Goal: Information Seeking & Learning: Check status

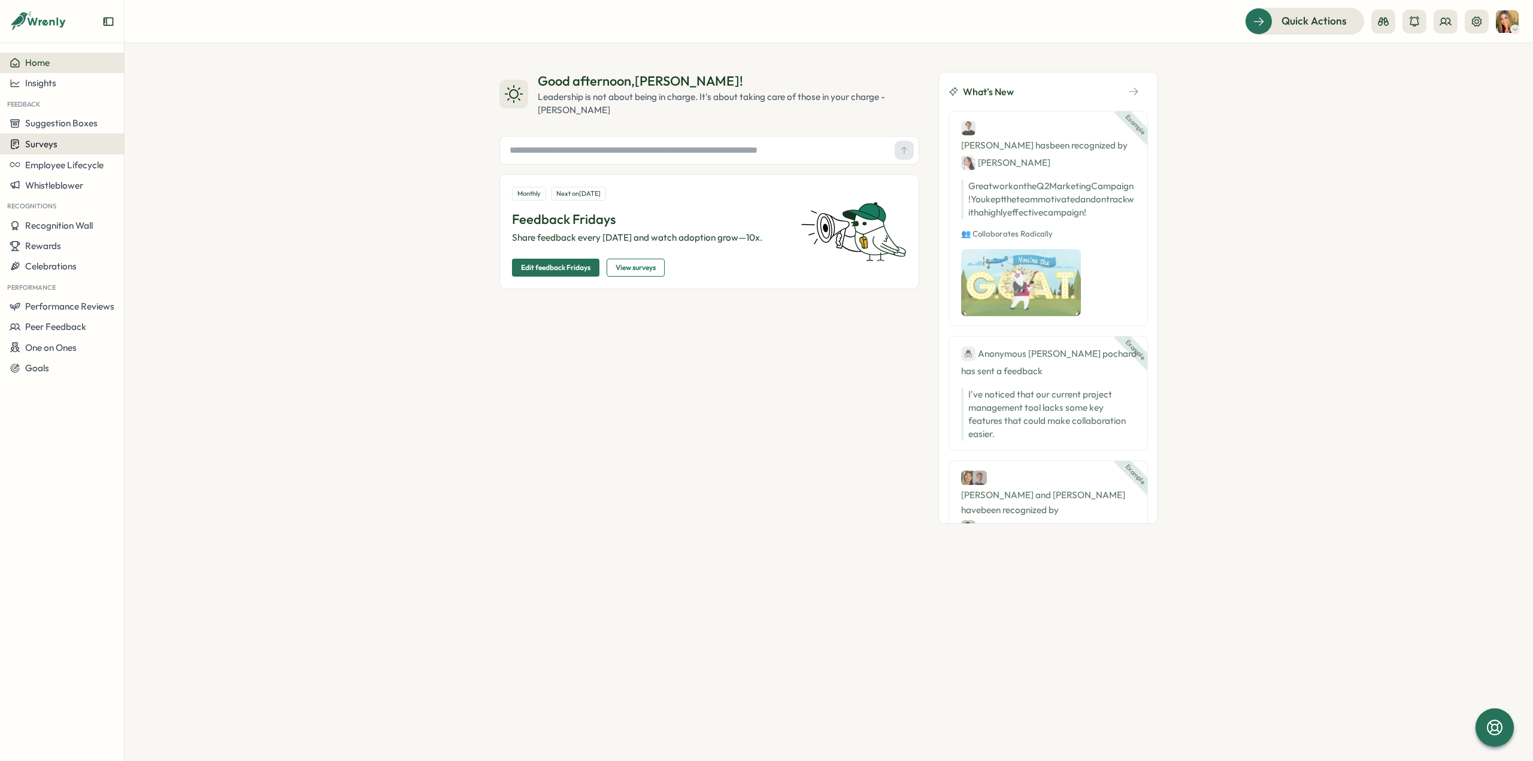
click at [45, 147] on span "Surveys" at bounding box center [41, 143] width 32 height 11
click at [183, 153] on div "Onboarding Surveys" at bounding box center [171, 144] width 99 height 23
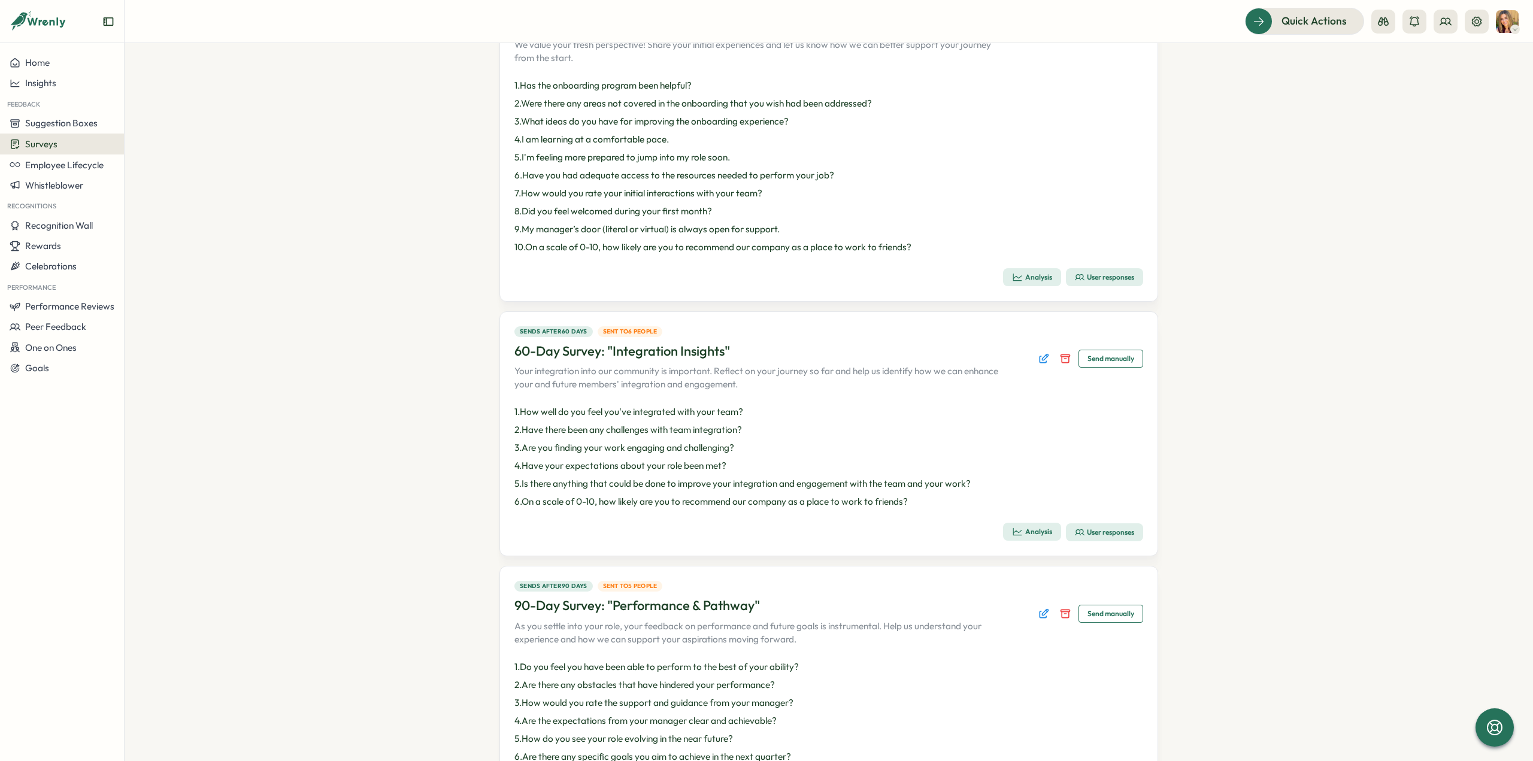
scroll to position [357, 0]
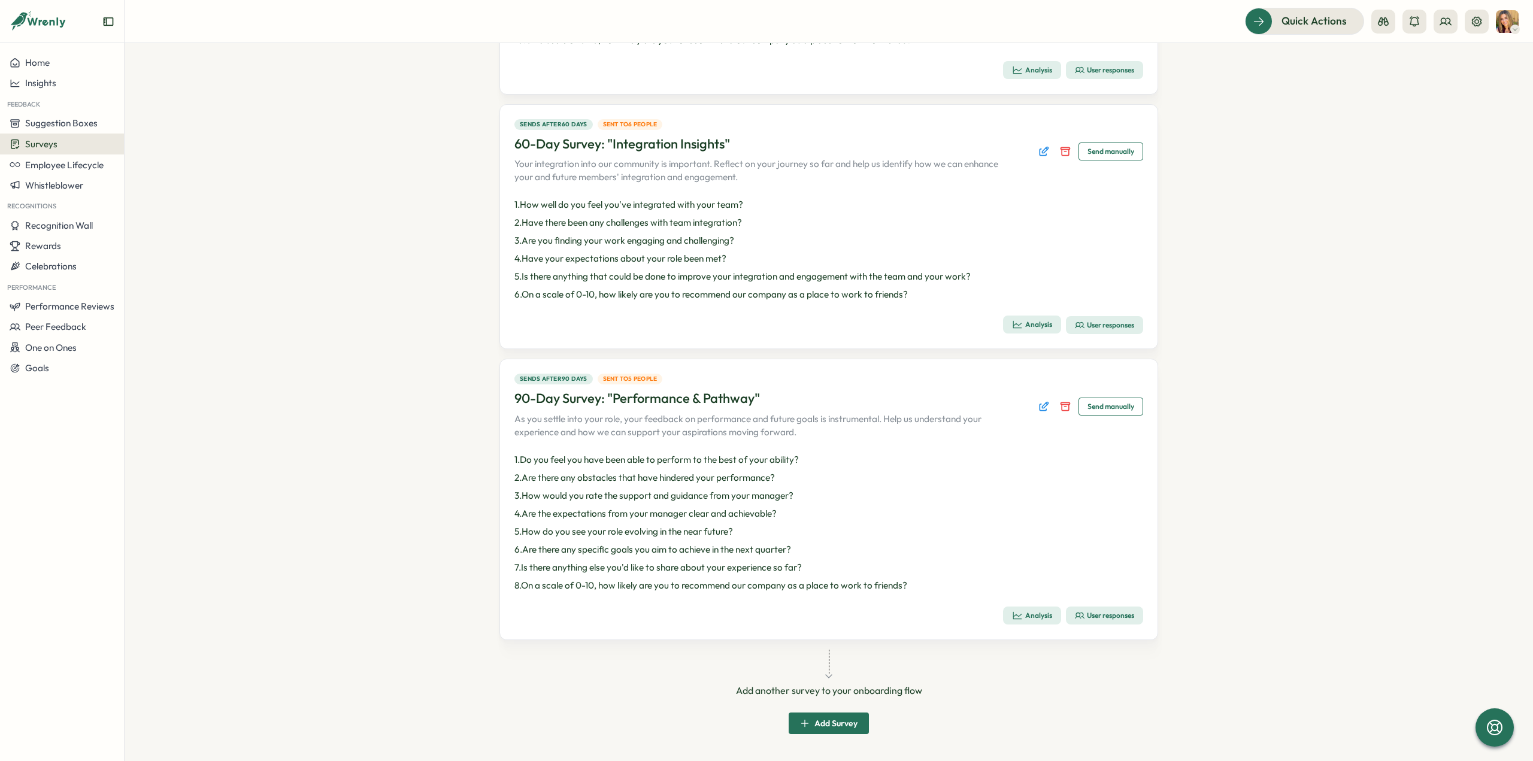
click at [1115, 612] on div "User responses" at bounding box center [1104, 616] width 59 height 10
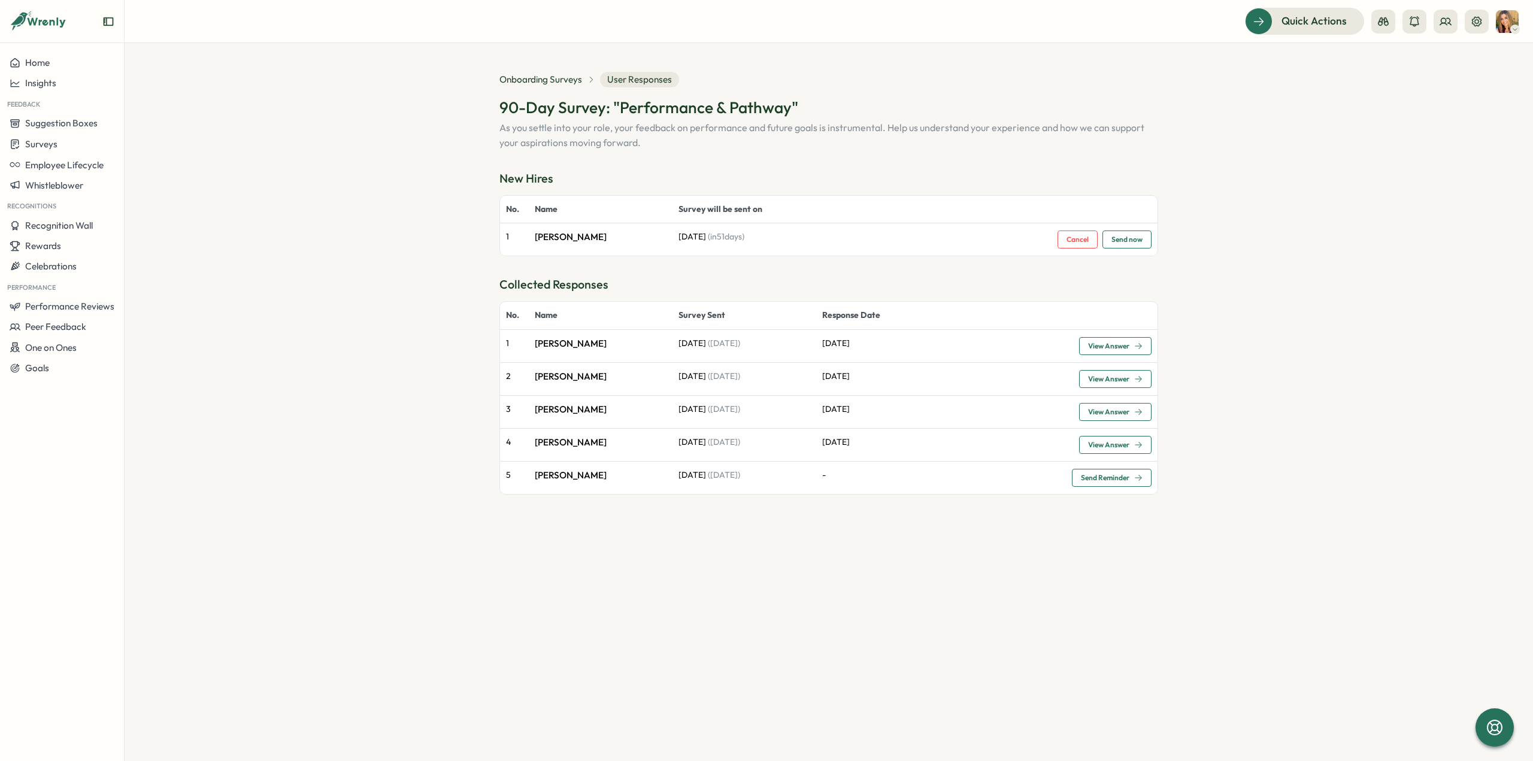
click at [1100, 442] on span "View Answer" at bounding box center [1108, 444] width 41 height 7
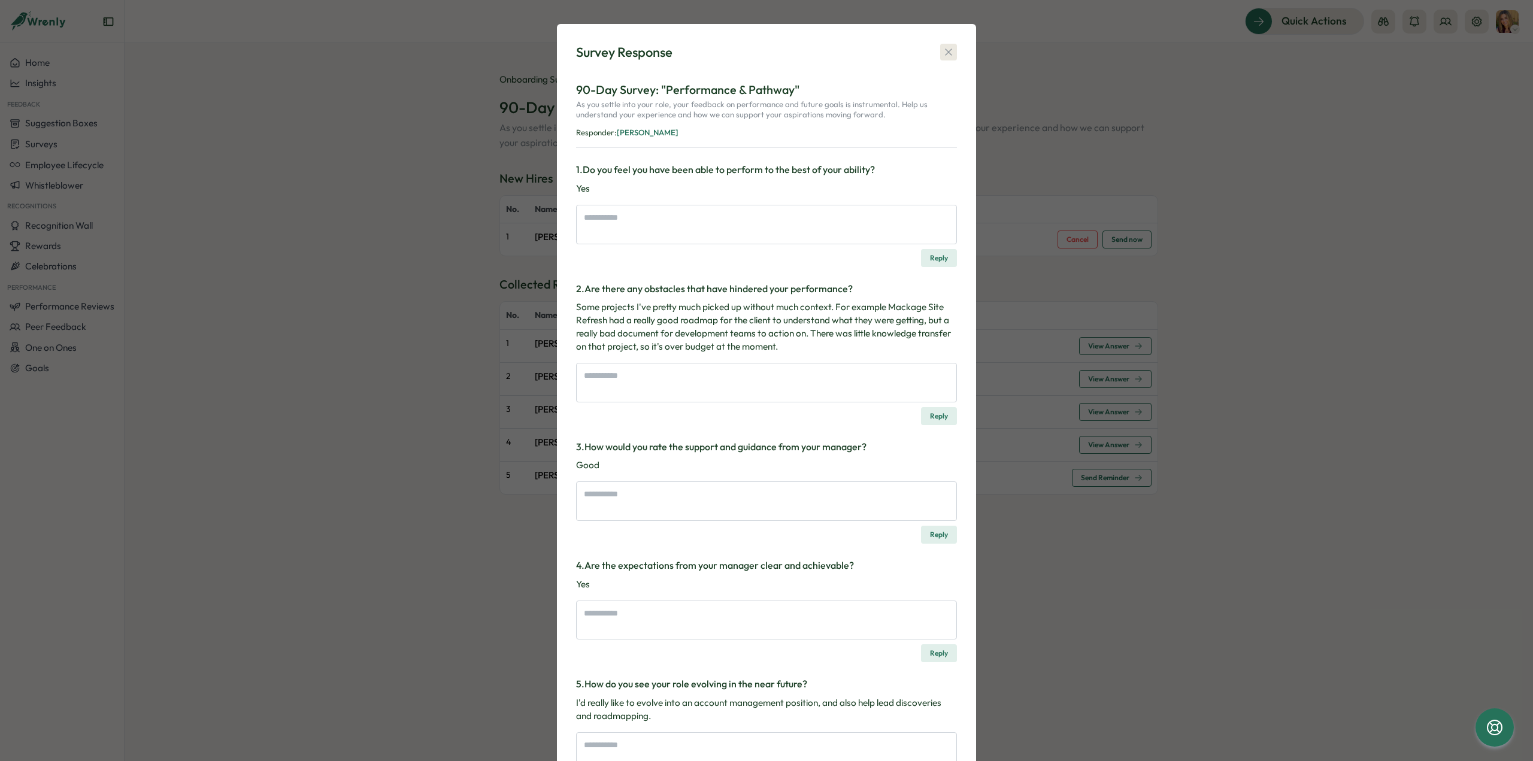
click at [945, 51] on icon "button" at bounding box center [948, 52] width 7 height 7
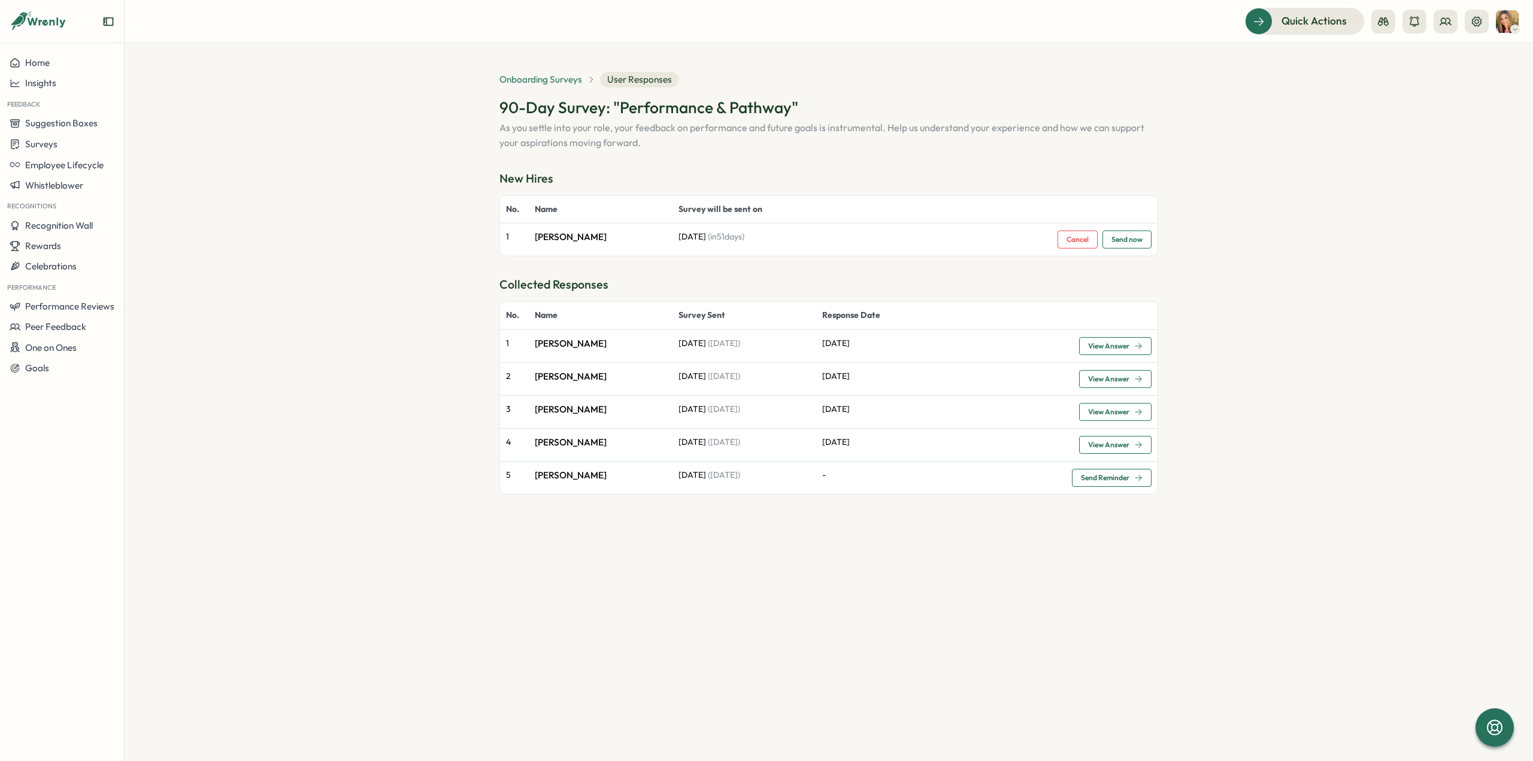
click at [545, 75] on span "Onboarding Surveys" at bounding box center [540, 79] width 83 height 13
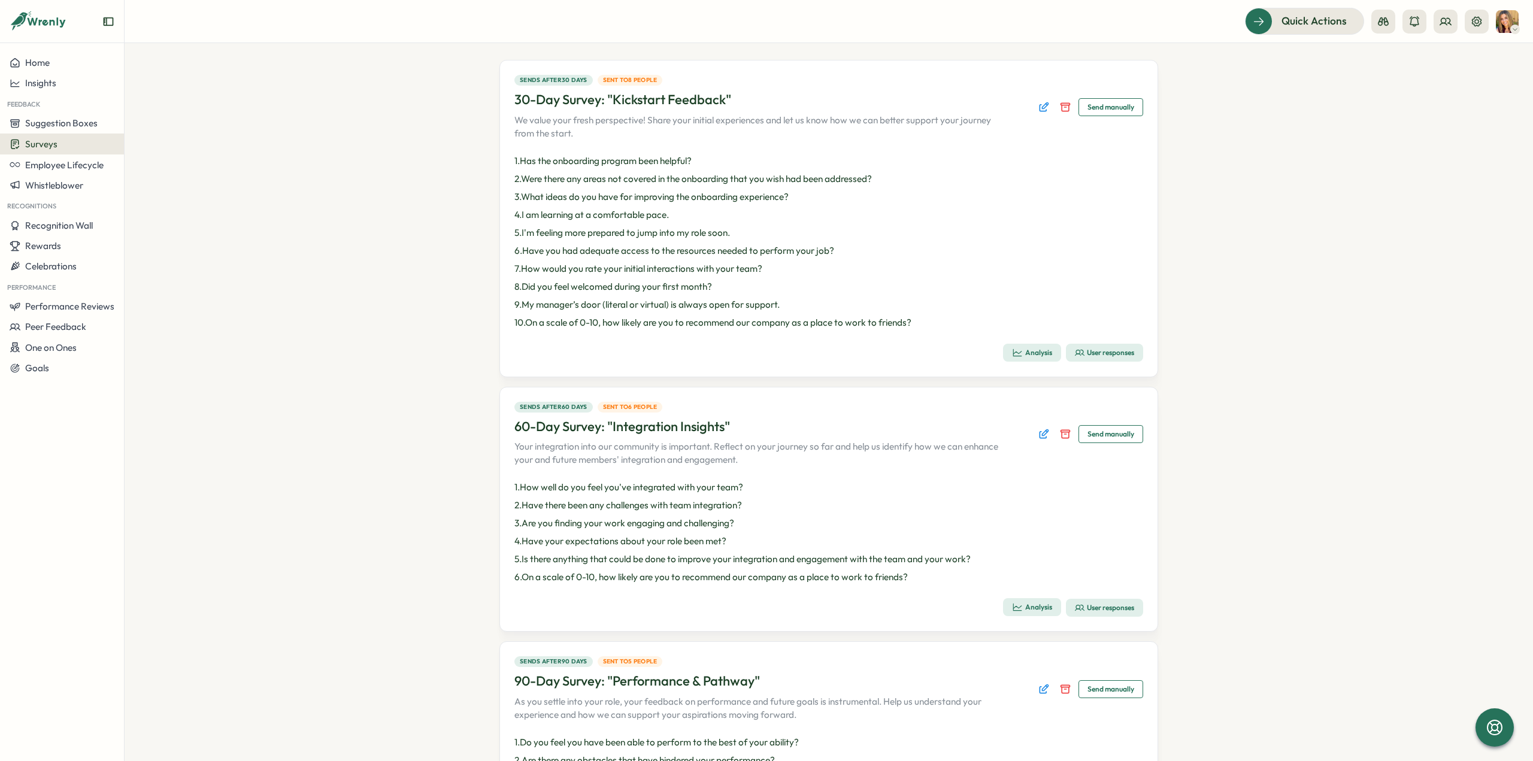
scroll to position [299, 0]
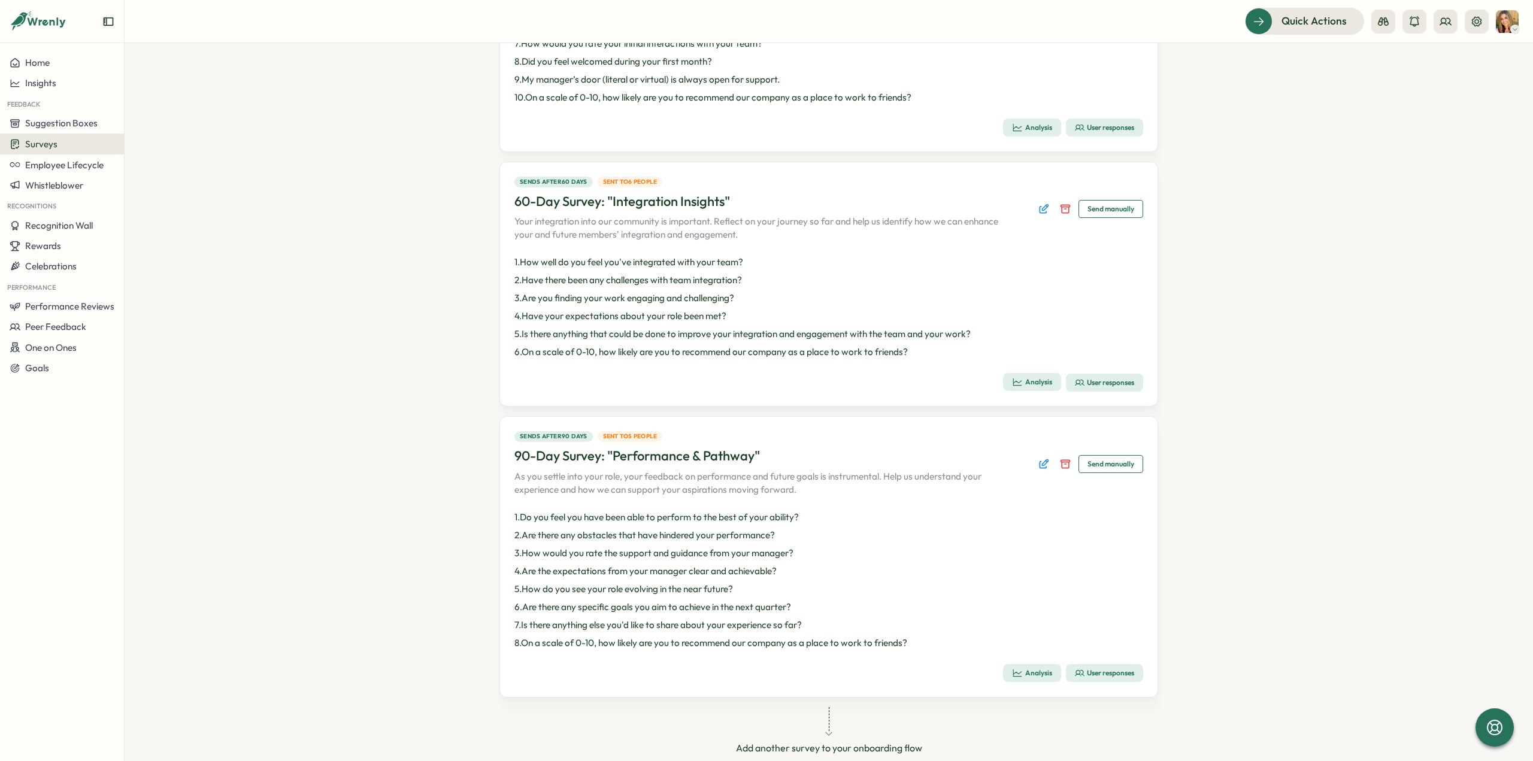
click at [1030, 673] on div "Analysis" at bounding box center [1032, 673] width 40 height 11
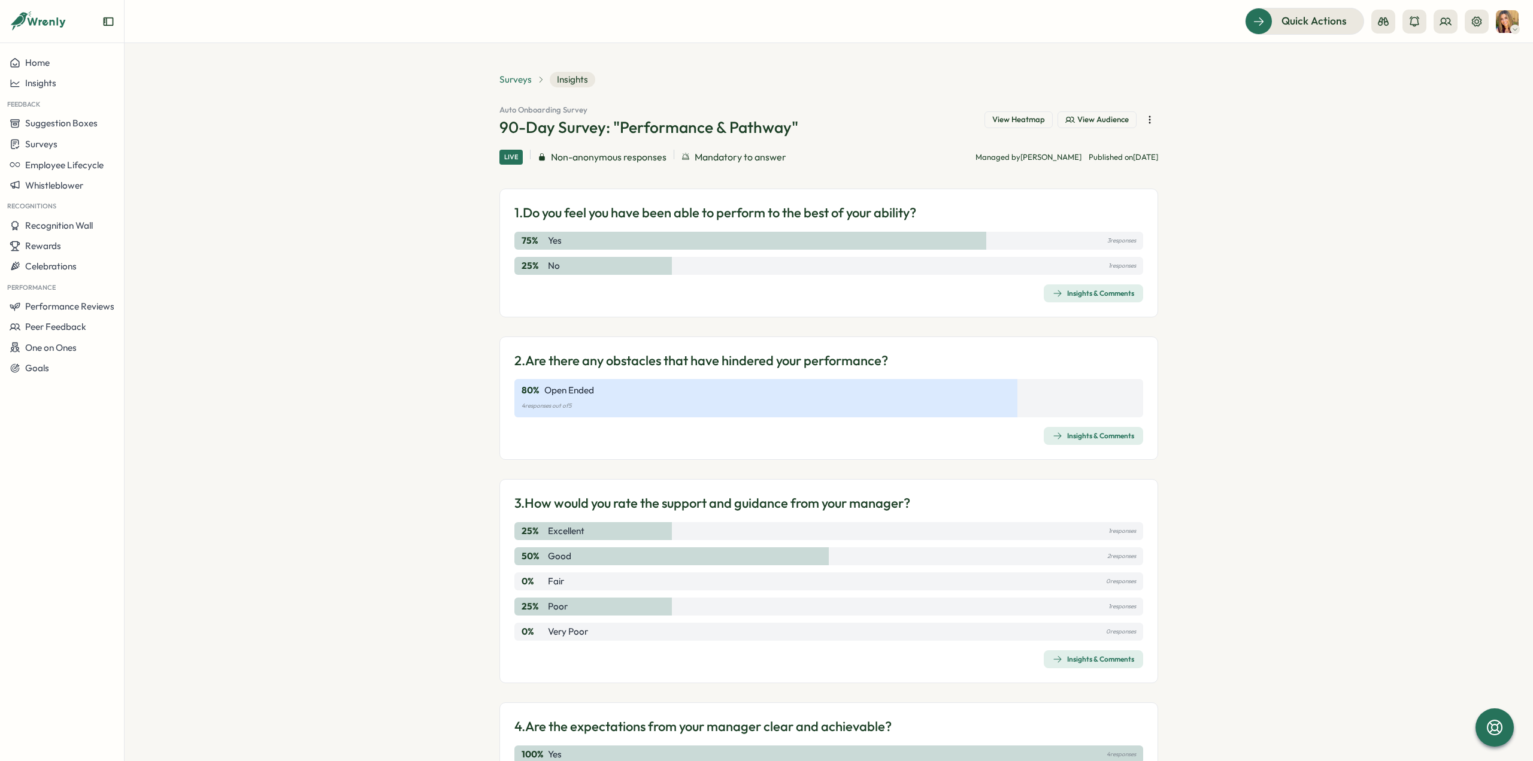
click at [512, 79] on span "Surveys" at bounding box center [515, 79] width 32 height 13
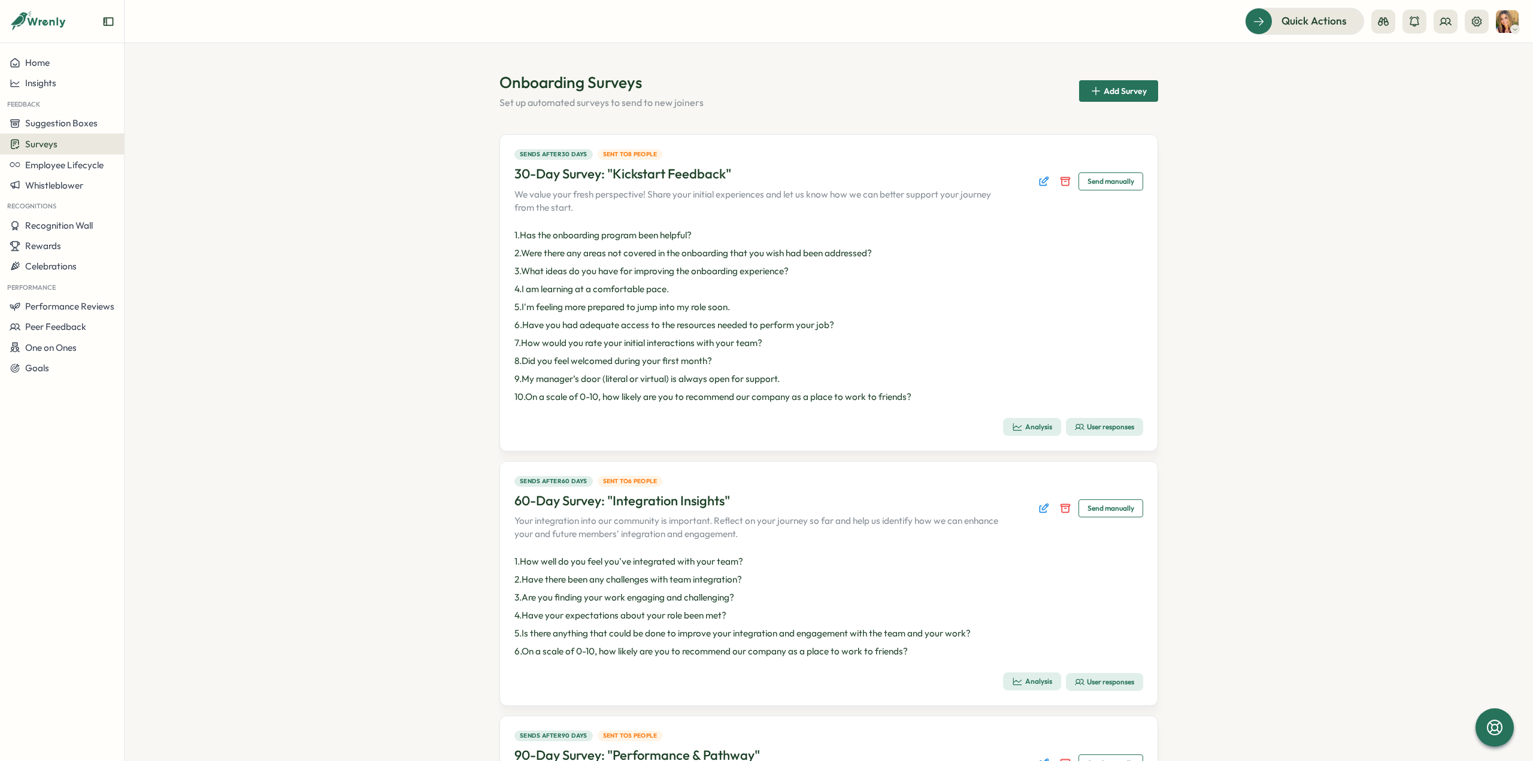
click at [1027, 679] on div "Analysis" at bounding box center [1032, 681] width 40 height 11
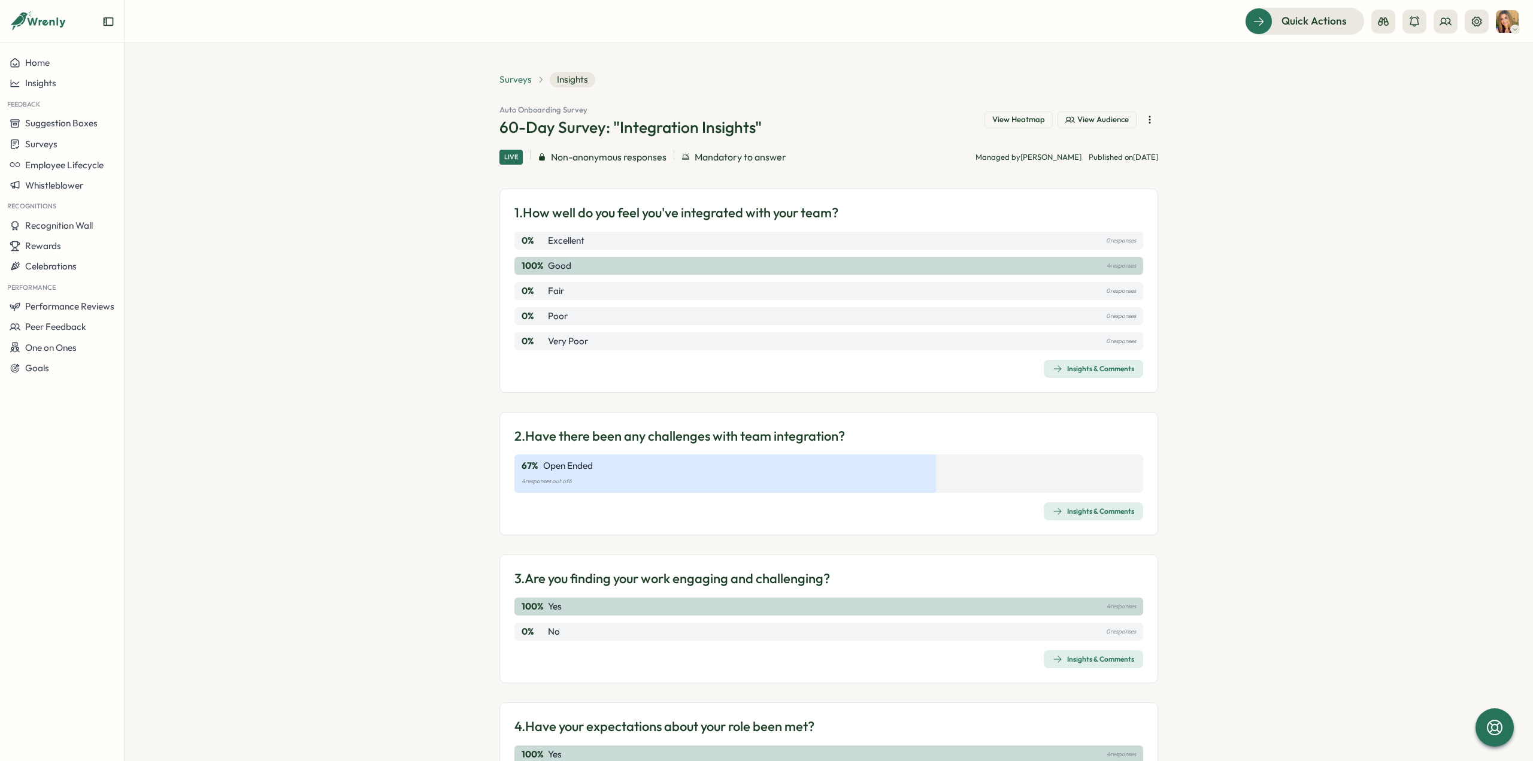
click at [511, 75] on span "Surveys" at bounding box center [515, 79] width 32 height 13
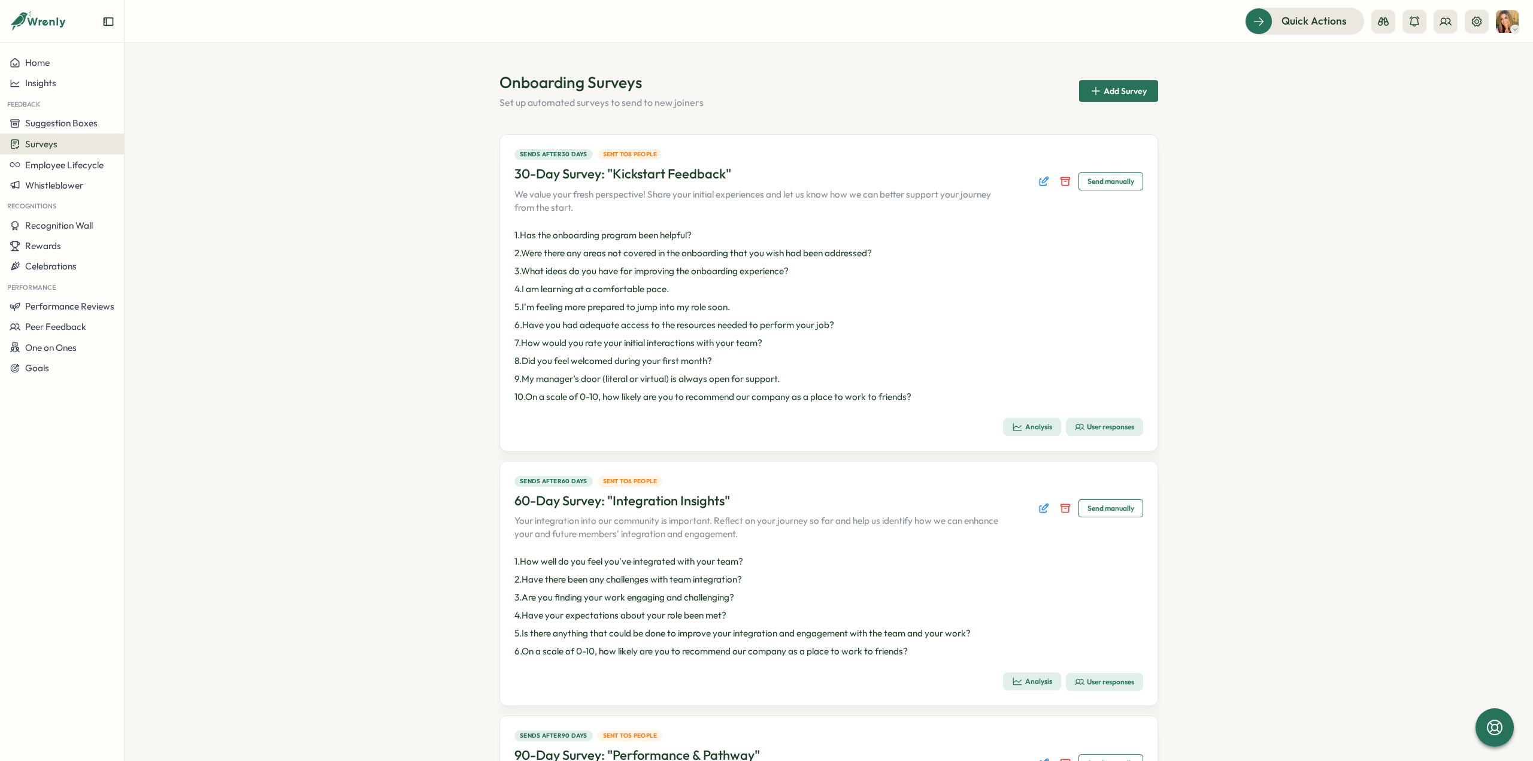
click at [1030, 426] on div "Analysis" at bounding box center [1032, 426] width 40 height 11
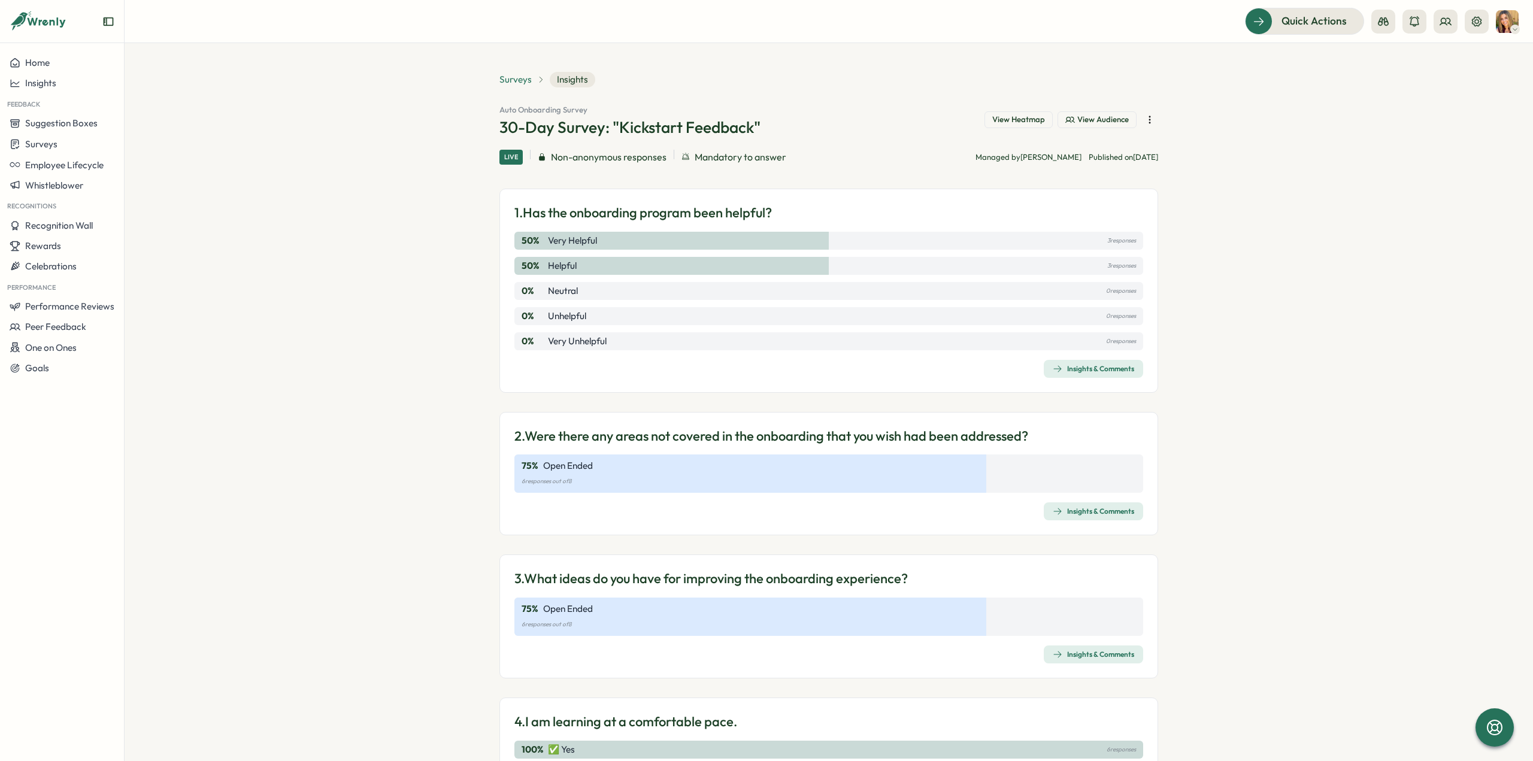
click at [517, 79] on span "Surveys" at bounding box center [515, 79] width 32 height 13
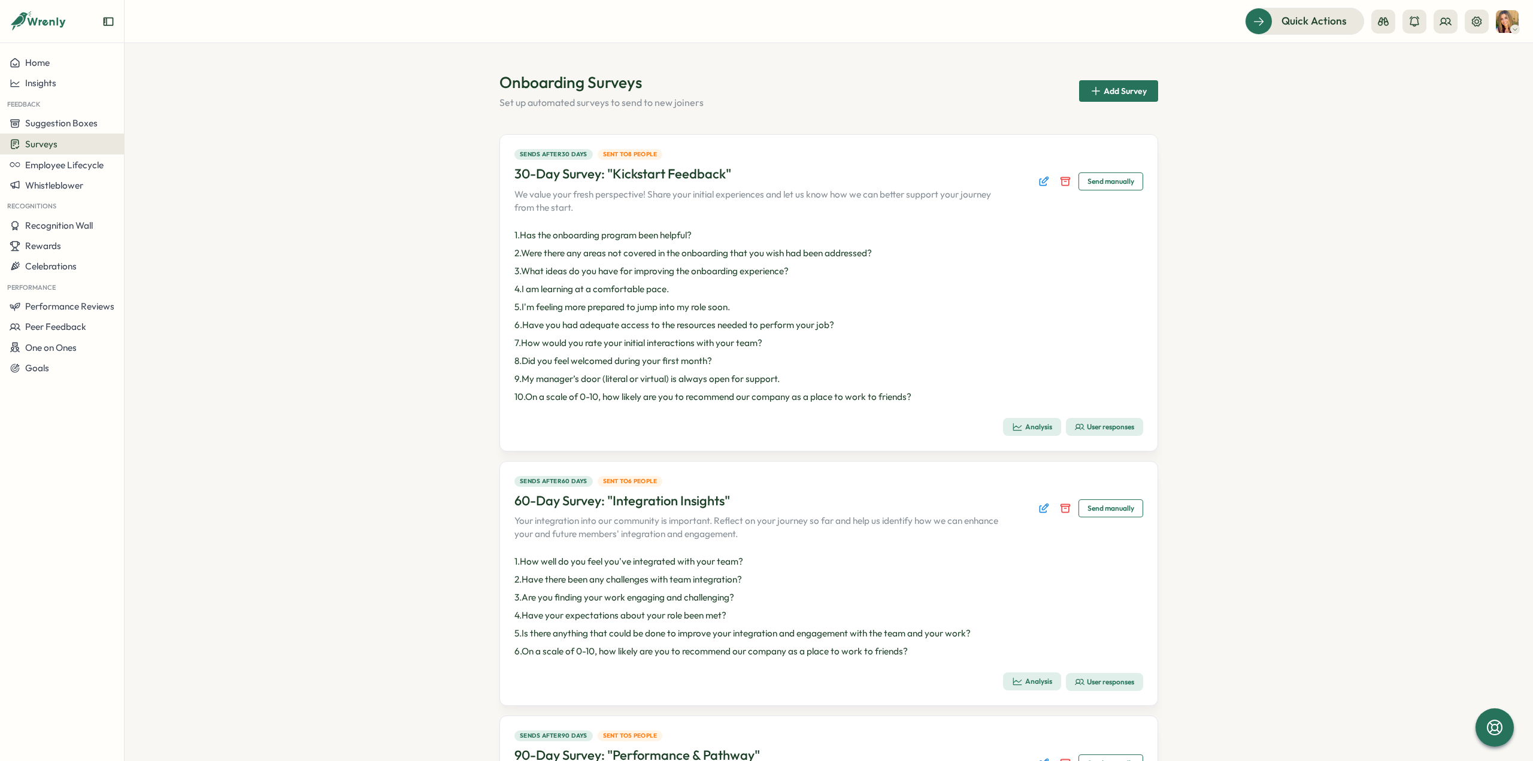
click at [1116, 427] on div "User responses" at bounding box center [1104, 427] width 59 height 10
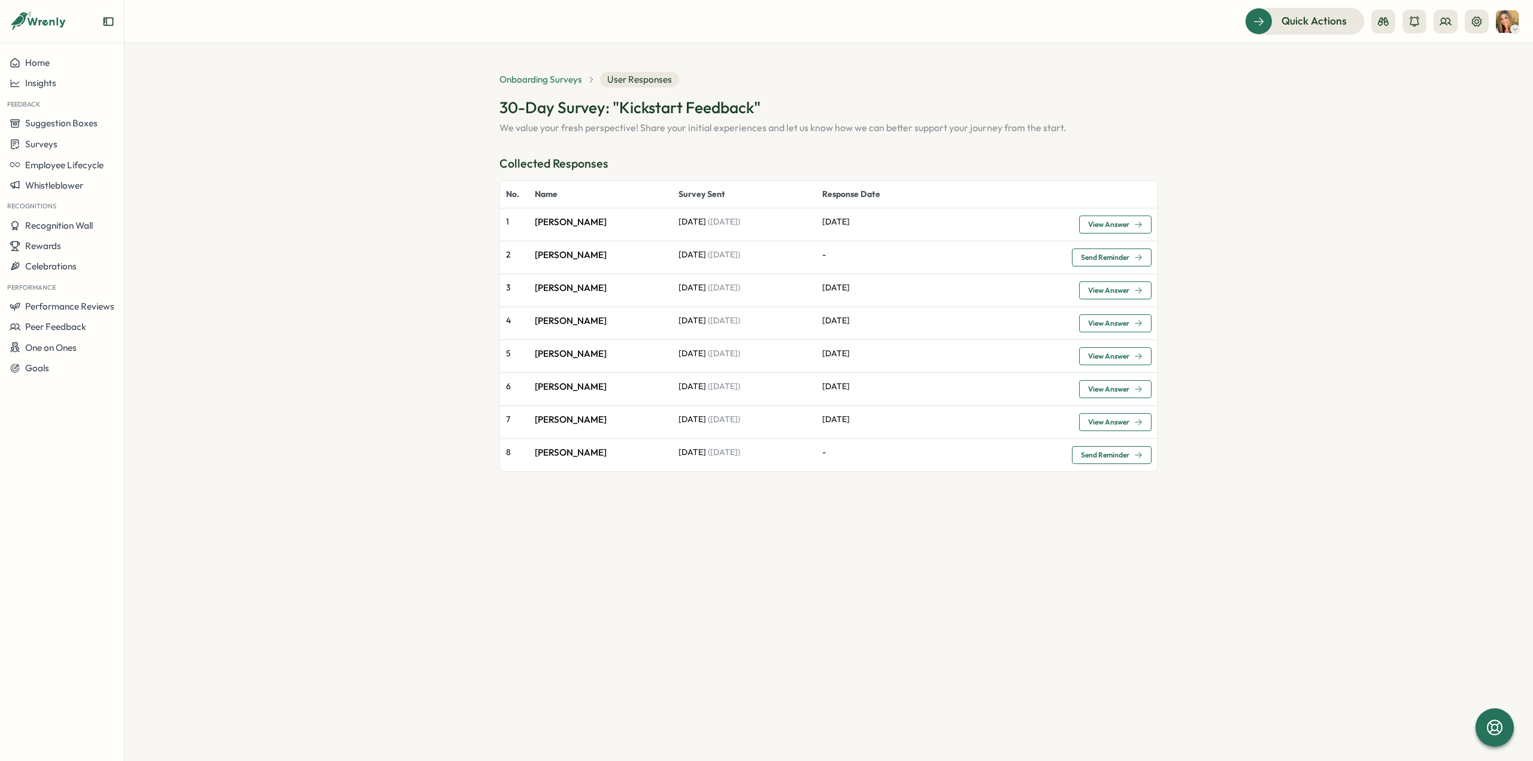
click at [524, 79] on span "Onboarding Surveys" at bounding box center [540, 79] width 83 height 13
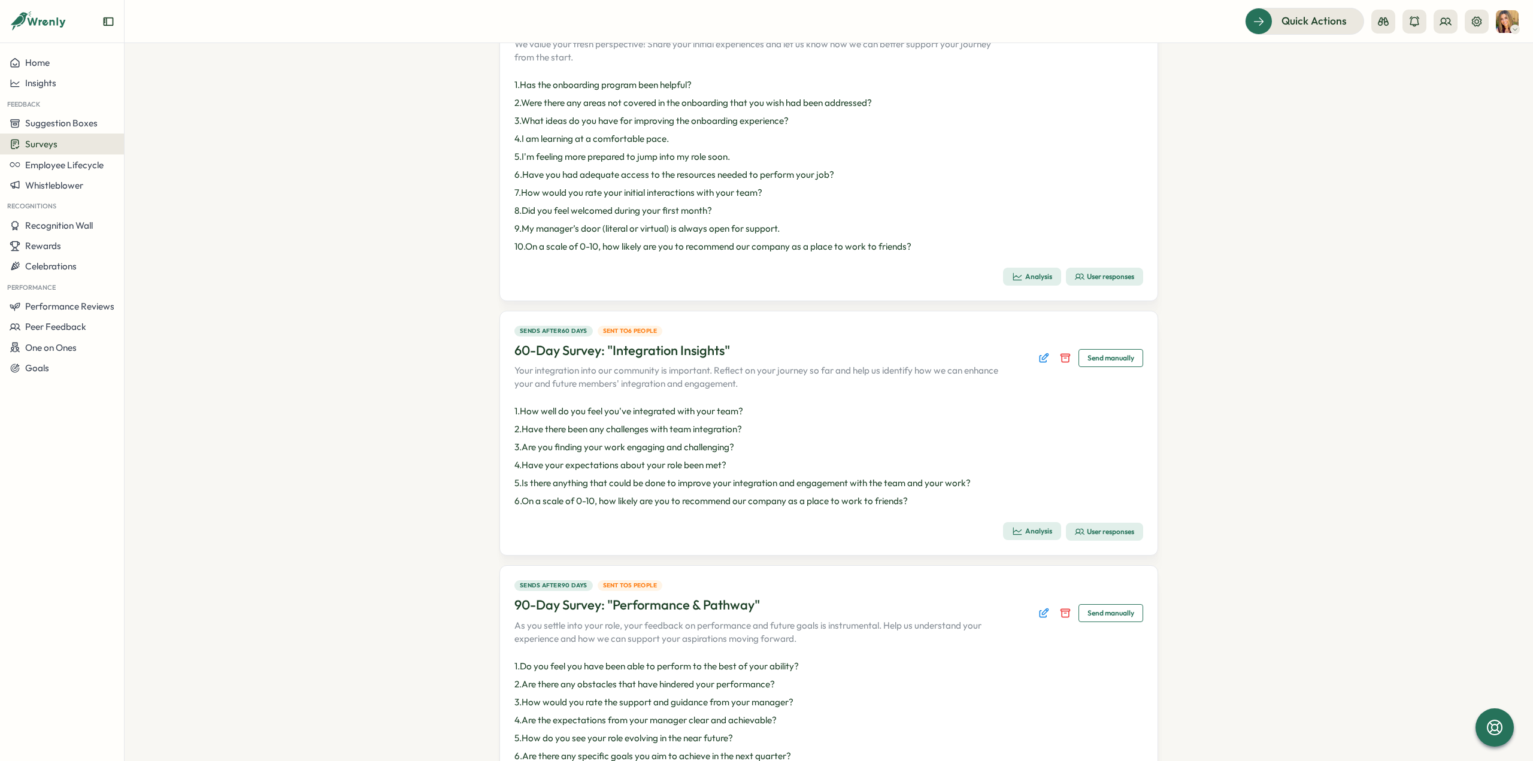
scroll to position [239, 0]
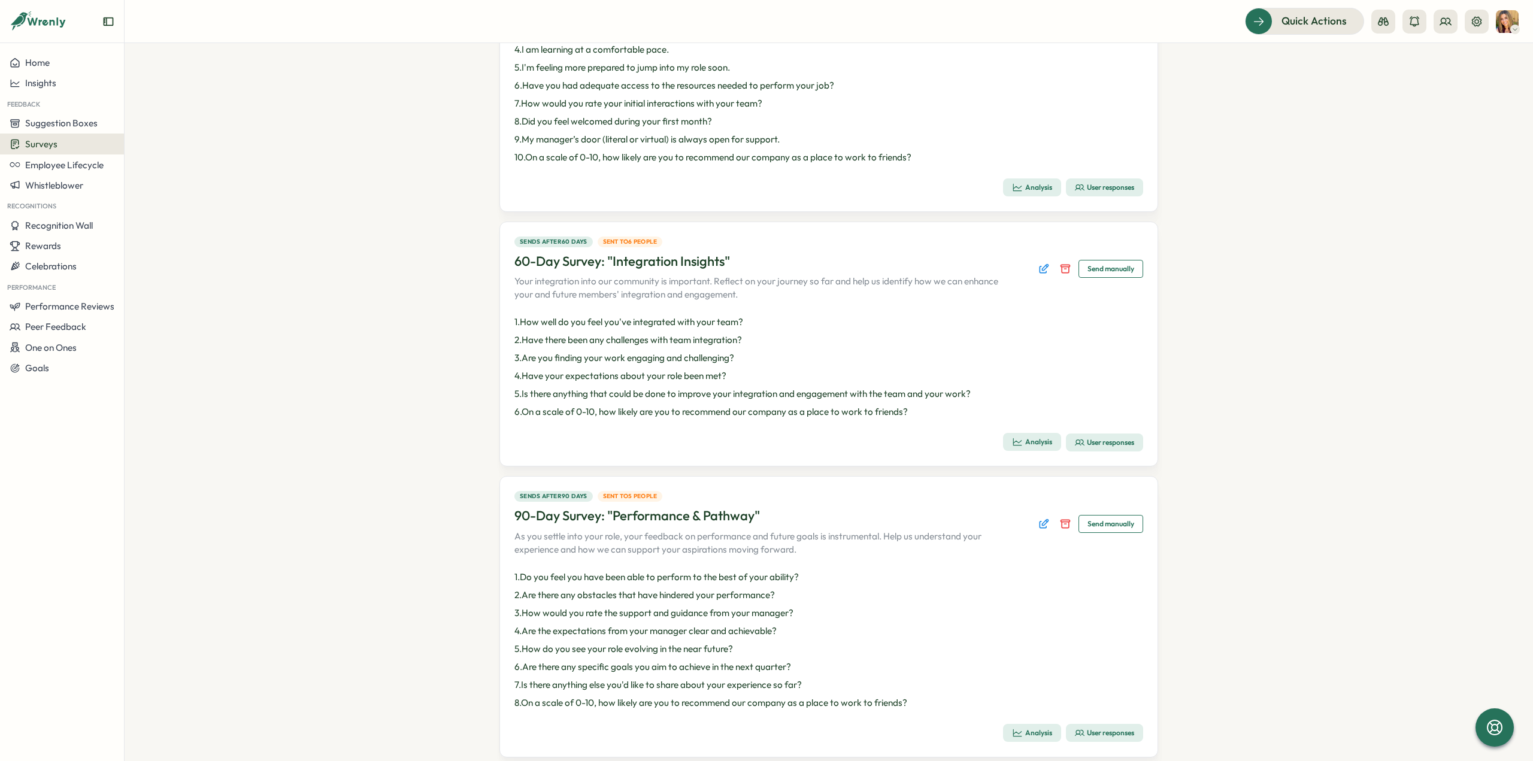
click at [1112, 438] on div "User responses" at bounding box center [1104, 443] width 59 height 10
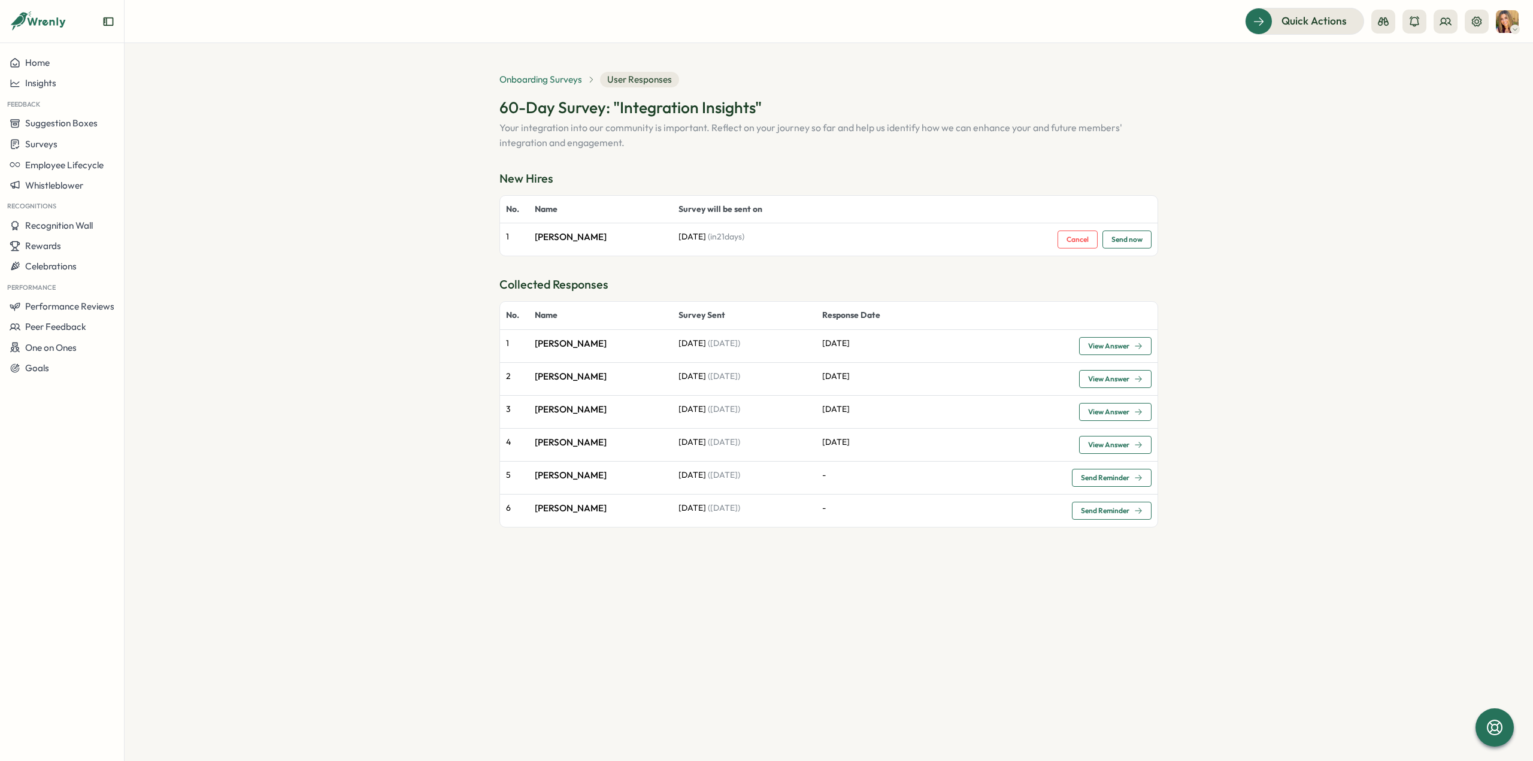
click at [522, 75] on span "Onboarding Surveys" at bounding box center [540, 79] width 83 height 13
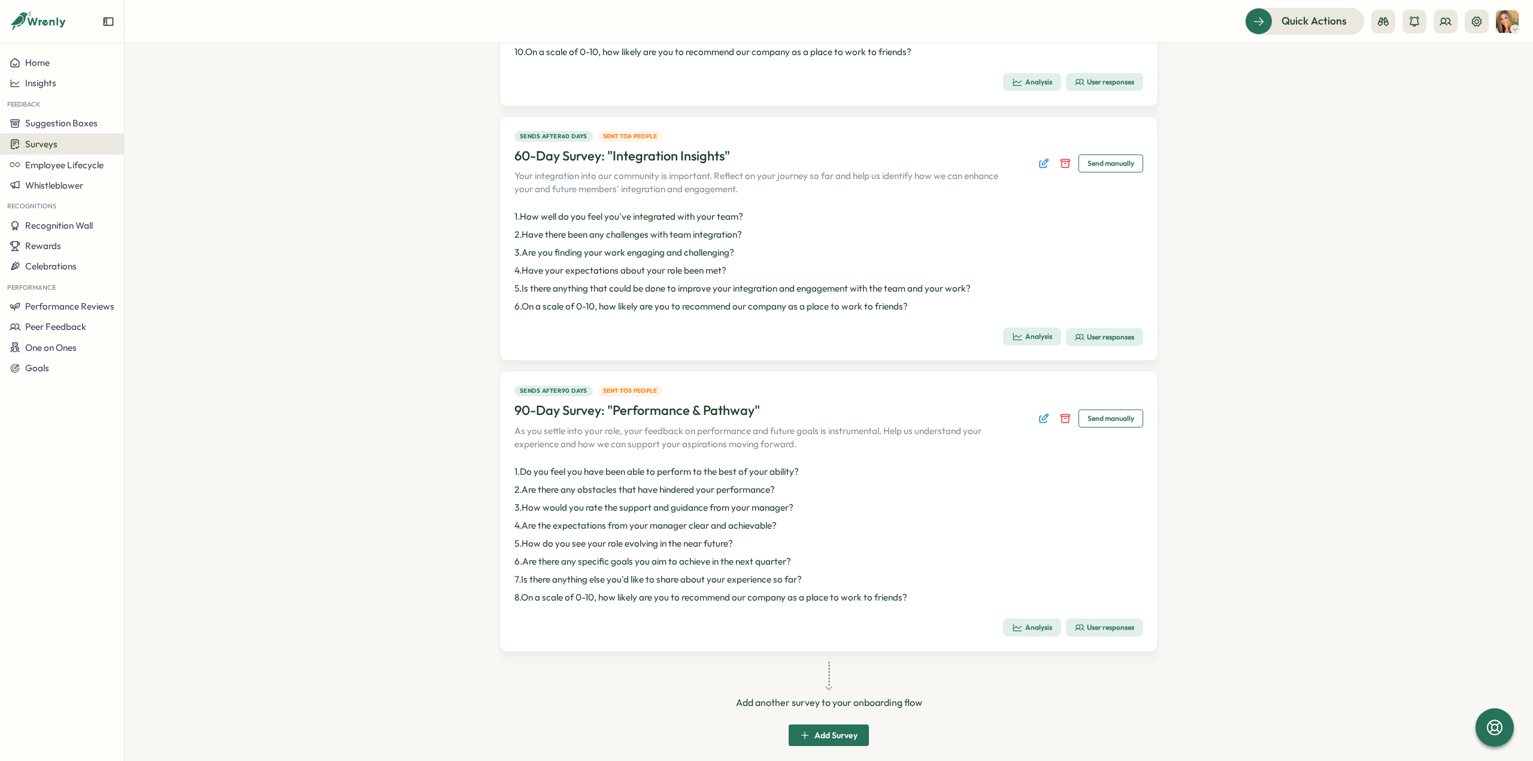
scroll to position [357, 0]
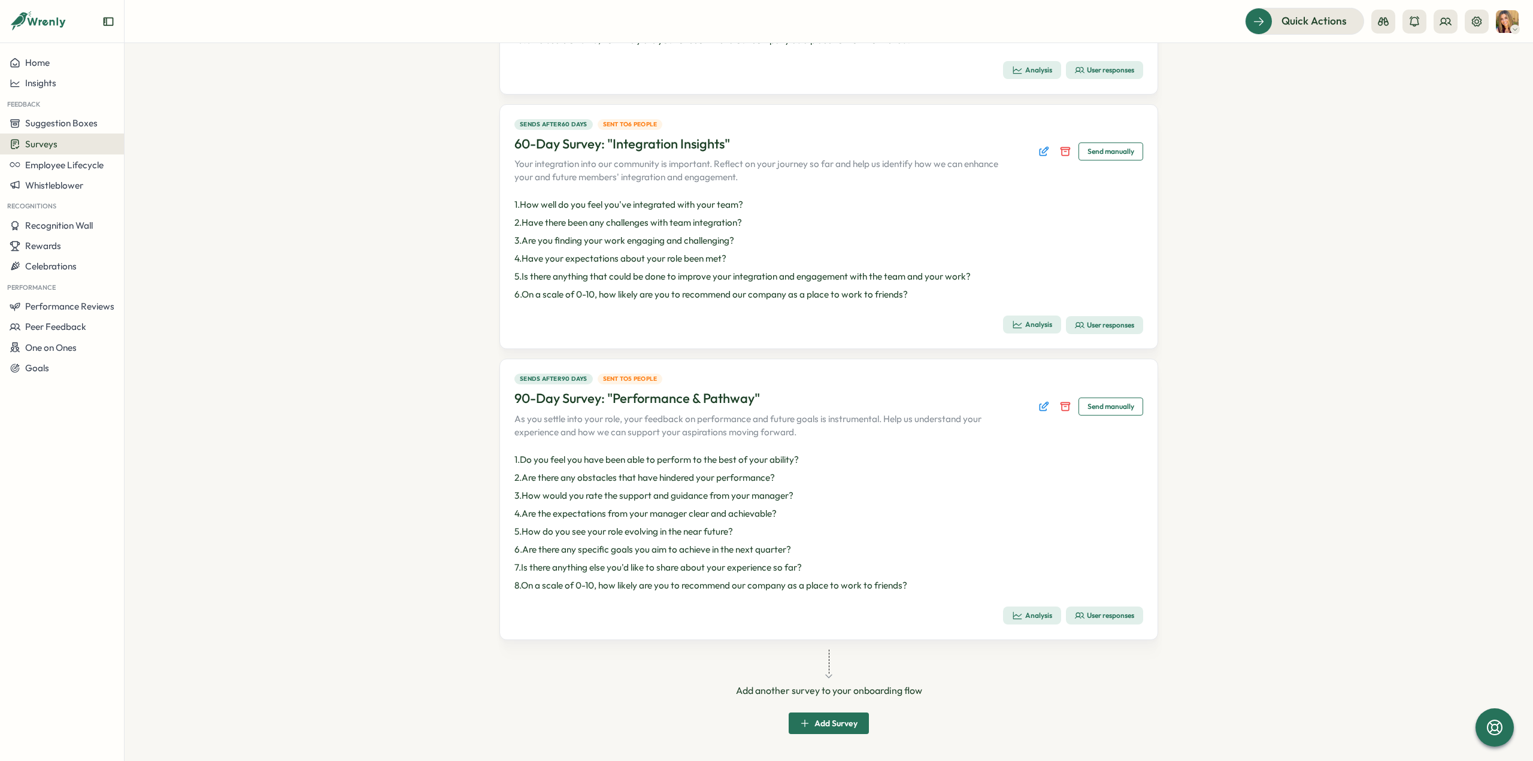
click at [1088, 613] on div "User responses" at bounding box center [1104, 616] width 59 height 10
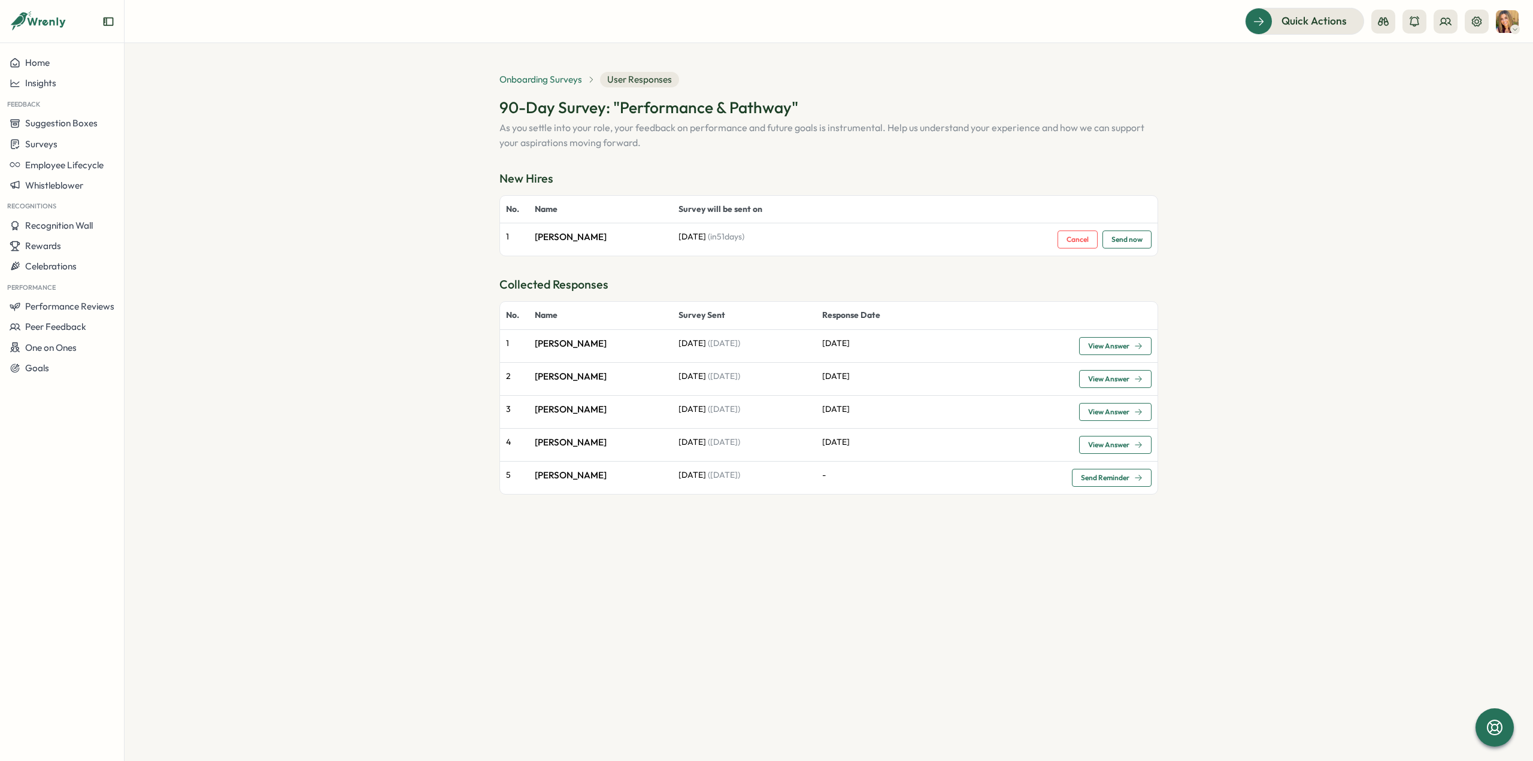
click at [544, 81] on span "Onboarding Surveys" at bounding box center [540, 79] width 83 height 13
